Goal: Task Accomplishment & Management: Contribute content

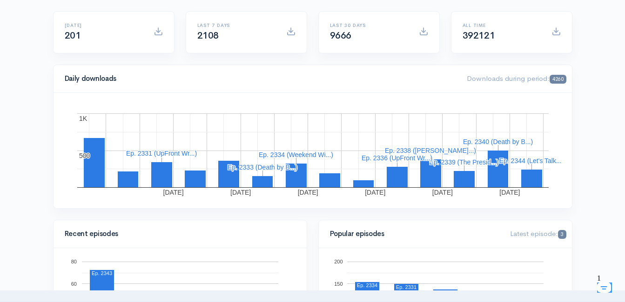
scroll to position [93, 0]
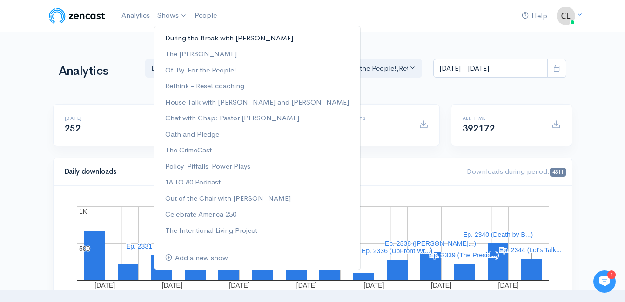
click at [180, 36] on link "During the Break with [PERSON_NAME]" at bounding box center [257, 38] width 206 height 16
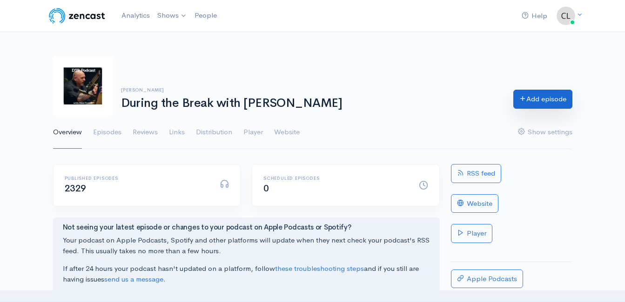
click at [564, 102] on link "Add episode" at bounding box center [542, 99] width 59 height 19
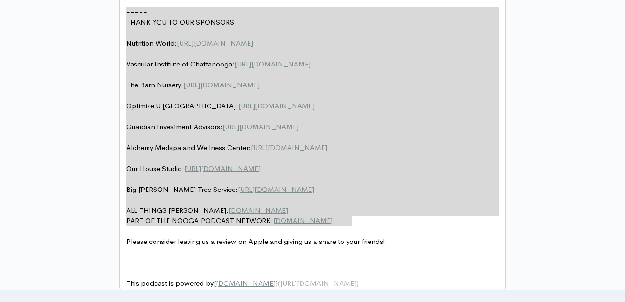
drag, startPoint x: 357, startPoint y: 150, endPoint x: 133, endPoint y: 2, distance: 268.7
type textarea "​===== THANK YOU TO OUR SPONSORS: Nutrition World: https://nutritionw.com/ Vasc…"
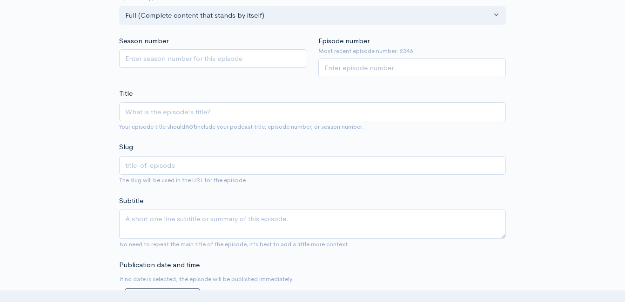
scroll to position [170, 0]
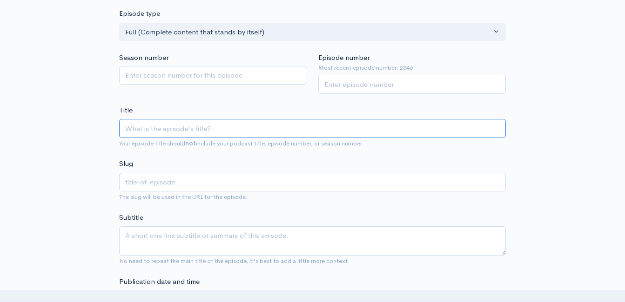
click at [240, 130] on input "Title" at bounding box center [312, 128] width 387 height 19
paste input "5 Steps To Become A Superhero"
type input "5 Steps To Become A Superhero f"
type input "5-steps-to-become-a-superhero-f"
type input "5 Steps To Become A Superhero fro"
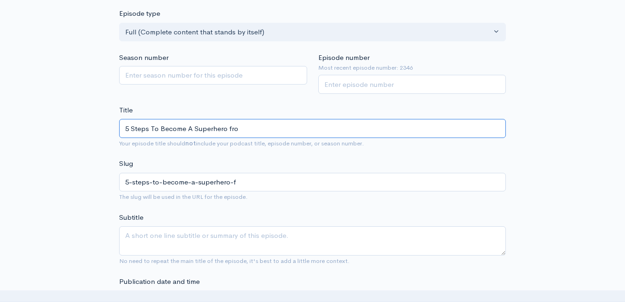
type input "5-steps-to-become-a-superhero-fro"
type input "5 Steps To Become A Superhero from"
type input "5-steps-to-become-a-superhero-from"
type input "5 Steps To Become A Superhero from t"
type input "5-steps-to-become-a-superhero-from-t"
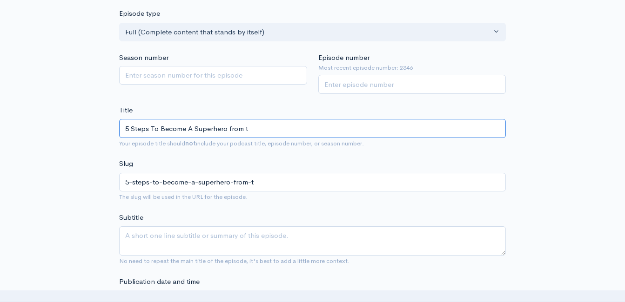
type input "5 Steps To Become A Superhero from"
type input "5-steps-to-become-a-superhero-from"
type input "5 Steps To Become A Superhero from T"
type input "5-steps-to-become-a-superhero-from-t"
type input "5 Steps To Become A Superhero from The"
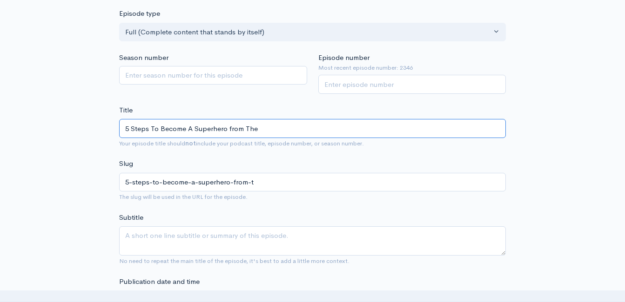
type input "5-steps-to-become-a-superhero-from-the"
type input "5 Steps To Become A Superhero from The H"
type input "5-steps-to-become-a-superhero-from-the-h"
type input "5 Steps To Become A Superhero from The Ho"
type input "5-steps-to-become-a-superhero-from-the-ho"
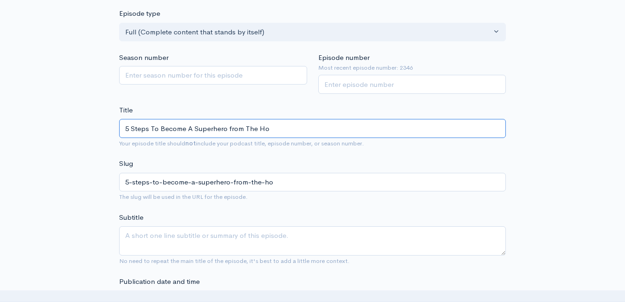
type input "5 Steps To Become A Superhero from The Hol"
type input "5-steps-to-become-a-superhero-from-the-hol"
type input "5 Steps To Become A Superhero from The Holis"
type input "5-steps-to-become-a-superhero-from-the-holis"
type input "5 Steps To Become A Superhero from The Holist"
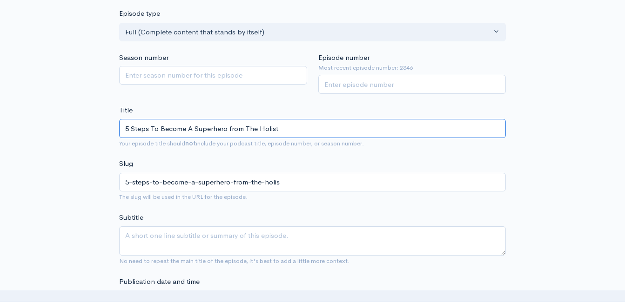
type input "5-steps-to-become-a-superhero-from-the-holist"
type input "5 Steps To Become A Superhero from The Holisti"
type input "5-steps-to-become-a-superhero-from-the-holisti"
type input "5 Steps To Become A Superhero from The Holistic"
type input "5-steps-to-become-a-superhero-from-the-holistic"
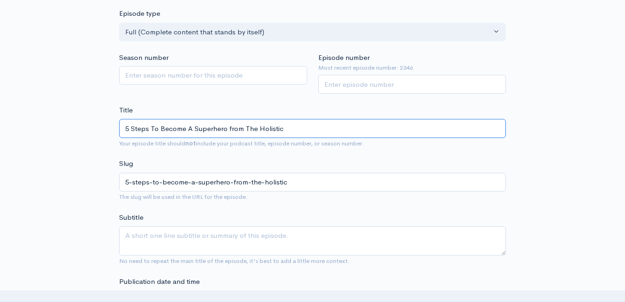
type input "5 Steps To Become A Superhero from The Holistic N"
type input "5-steps-to-become-a-superhero-from-the-holistic-n"
type input "5 Steps To Become A Superhero from The Holistic Na"
type input "5-steps-to-become-a-superhero-from-the-holistic-na"
type input "5 Steps To Become A Superhero from The Holistic Nav"
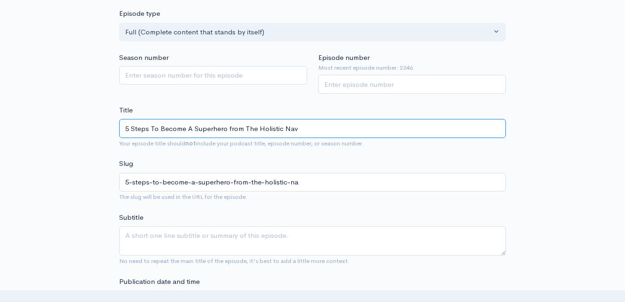
type input "5-steps-to-become-a-superhero-from-the-holistic-nav"
type input "5 Steps To Become A Superhero from The Holistic Navi"
type input "5-steps-to-become-a-superhero-from-the-holistic-navi"
type input "5 Steps To Become A Superhero from The Holistic Navig"
type input "5-steps-to-become-a-superhero-from-the-holistic-navig"
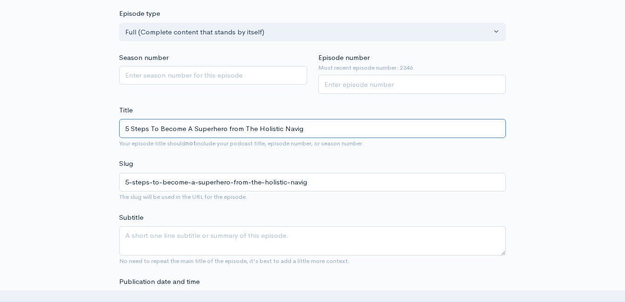
type input "5 Steps To Become A Superhero from The Holistic Naviga"
type input "5-steps-to-become-a-superhero-from-the-holistic-naviga"
type input "5 Steps To Become A Superhero from The Holistic Navigat"
type input "5-steps-to-become-a-superhero-from-the-holistic-navigat"
type input "5 Steps To Become A Superhero from The Holistic Navigato"
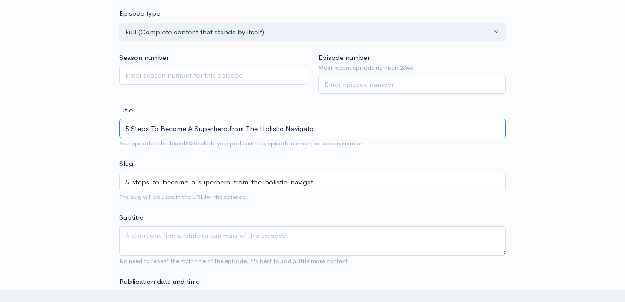
type input "5-steps-to-become-a-superhero-from-the-holistic-navigato"
type input "5 Steps To Become A Superhero from The Holistic Navigator"
type input "5-steps-to-become-a-superhero-from-the-holistic-navigator"
type input "5 Steps To Become A Superhero from The Holistic Navigator"
click at [385, 82] on input "Episode number" at bounding box center [412, 84] width 188 height 19
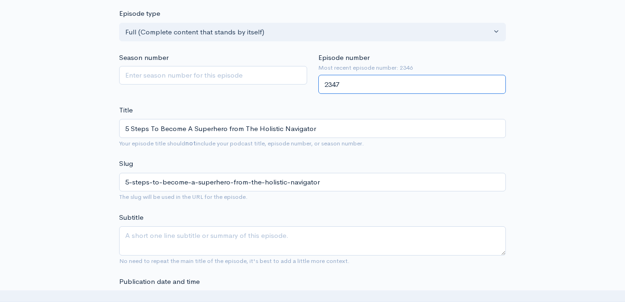
type input "2347"
click at [269, 111] on div "Title 5 Steps To Become A Superhero from The Holistic Navigator Your episode ti…" at bounding box center [312, 127] width 387 height 44
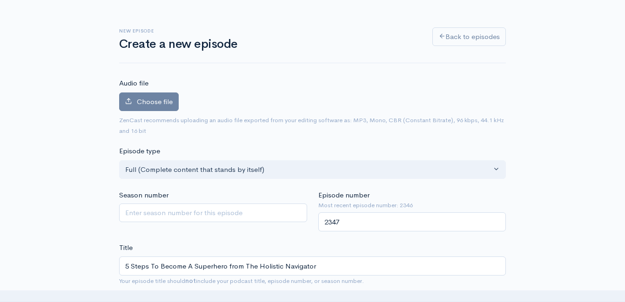
scroll to position [31, 0]
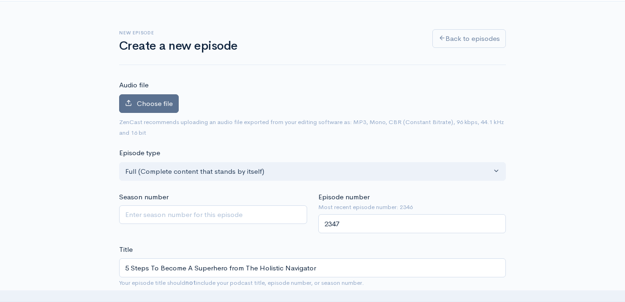
click at [151, 105] on span "Choose file" at bounding box center [155, 103] width 36 height 9
click at [0, 0] on input "Choose file" at bounding box center [0, 0] width 0 height 0
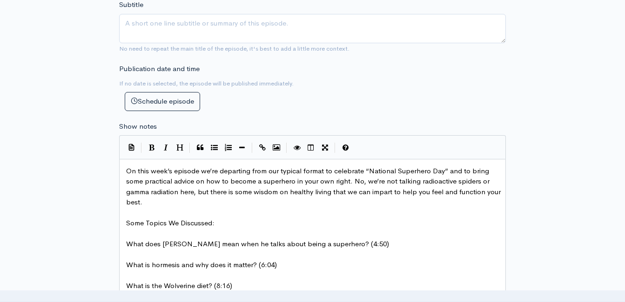
scroll to position [449, 0]
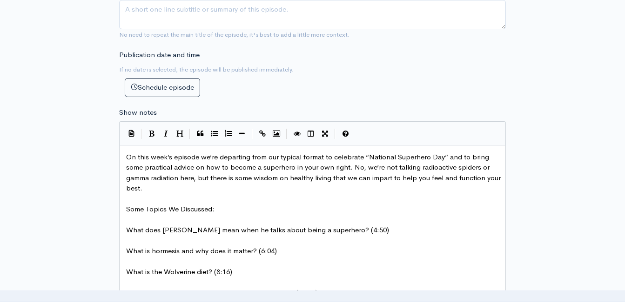
click at [127, 161] on pre "On this week’s episode we’re departing from our typical format to celebrate “Na…" at bounding box center [315, 173] width 383 height 42
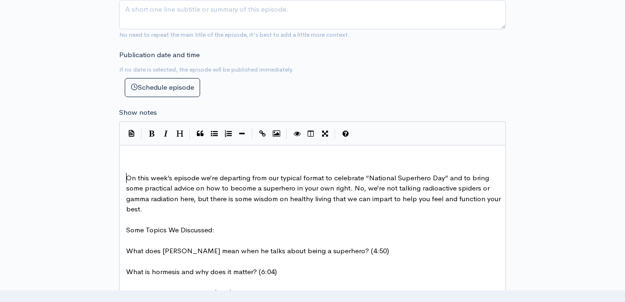
click at [130, 153] on pre "​" at bounding box center [315, 157] width 383 height 11
type textarea "​"
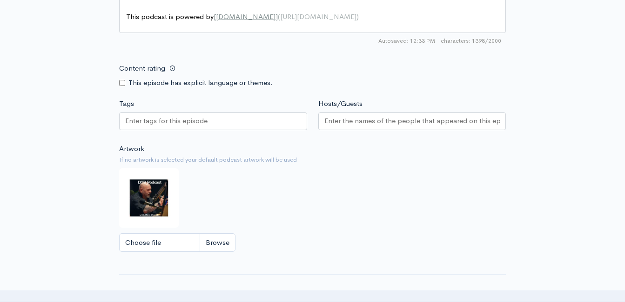
scroll to position [1126, 0]
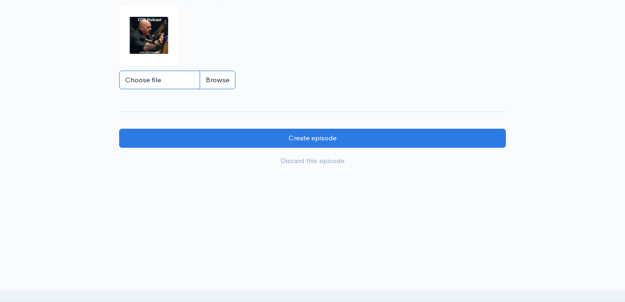
click at [213, 77] on input "Choose file" at bounding box center [177, 80] width 116 height 19
type input "C:\fakepath\o.JPG"
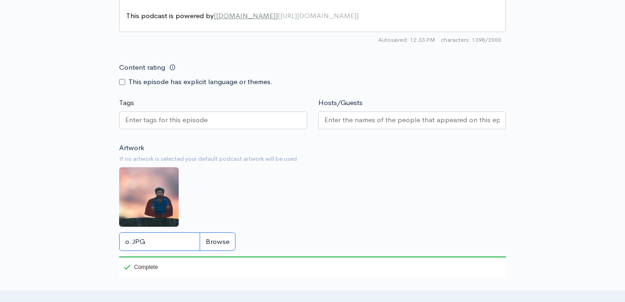
scroll to position [1147, 0]
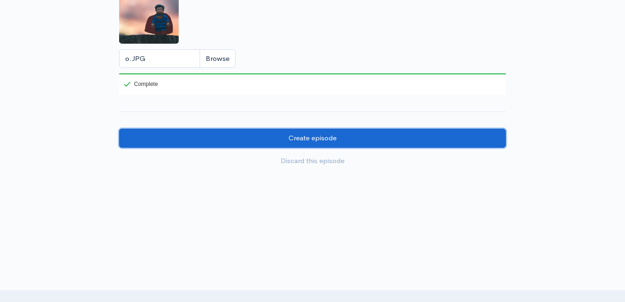
click at [217, 139] on input "Create episode" at bounding box center [312, 138] width 387 height 19
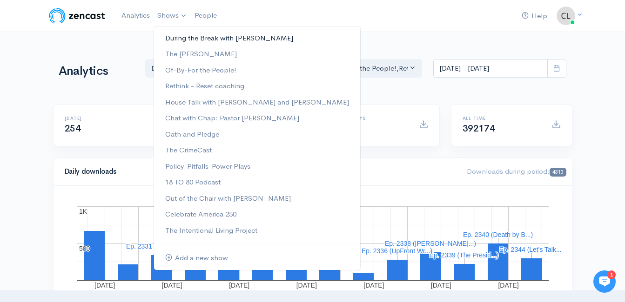
click at [205, 43] on link "During the Break with [PERSON_NAME]" at bounding box center [257, 38] width 206 height 16
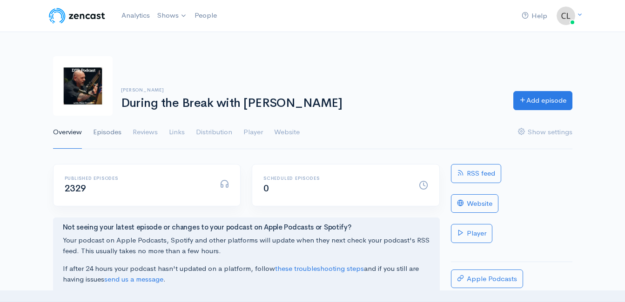
click at [97, 136] on link "Episodes" at bounding box center [107, 132] width 28 height 33
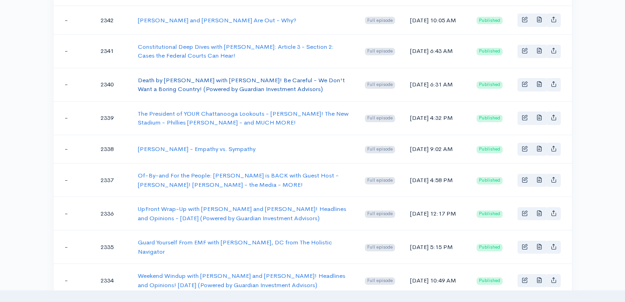
scroll to position [376, 0]
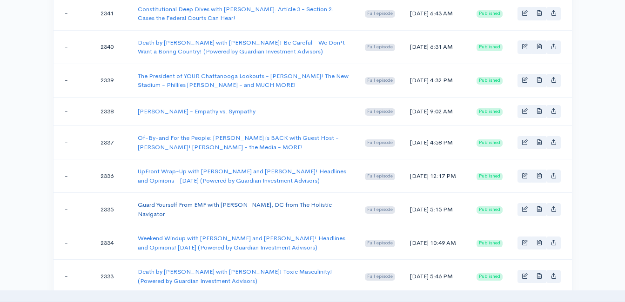
click at [209, 218] on link "Guard Yourself From EMF with [PERSON_NAME], DC from The Holistic Navigator" at bounding box center [235, 209] width 194 height 17
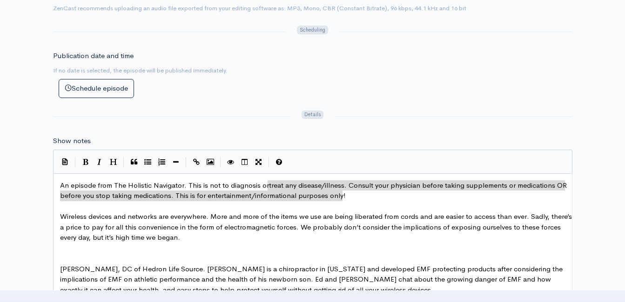
scroll to position [4, 0]
drag, startPoint x: 350, startPoint y: 193, endPoint x: 61, endPoint y: 186, distance: 288.5
type textarea "An episode from The Holistic Navigator. This is not to diagnosis or treat any d…"
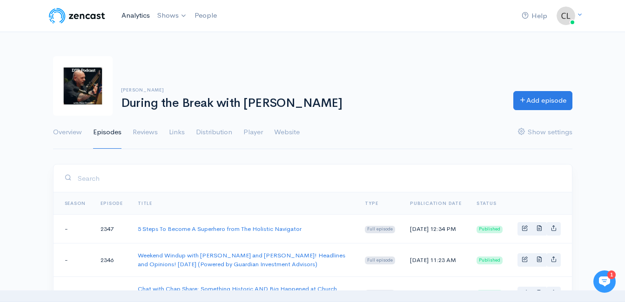
click at [133, 13] on link "Analytics" at bounding box center [136, 16] width 36 height 20
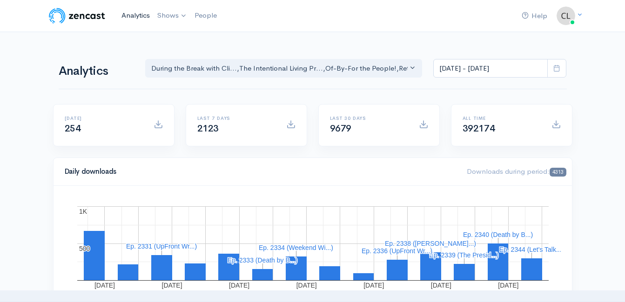
click at [133, 12] on link "Analytics" at bounding box center [136, 16] width 36 height 20
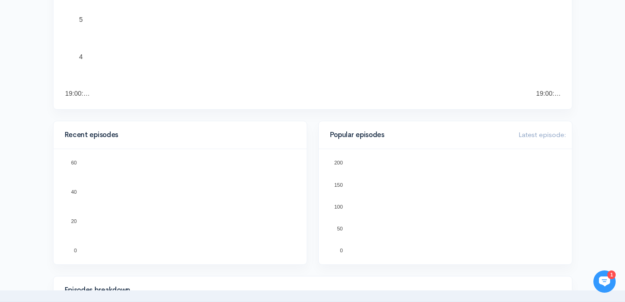
scroll to position [326, 0]
